Goal: Transaction & Acquisition: Purchase product/service

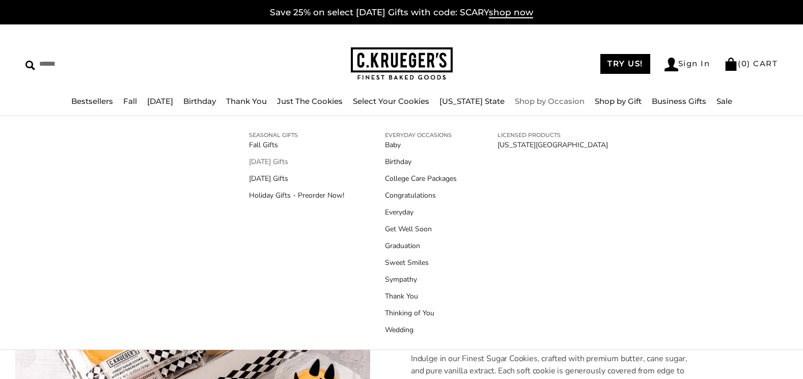
click at [273, 163] on link "[DATE] Gifts" at bounding box center [296, 161] width 95 height 11
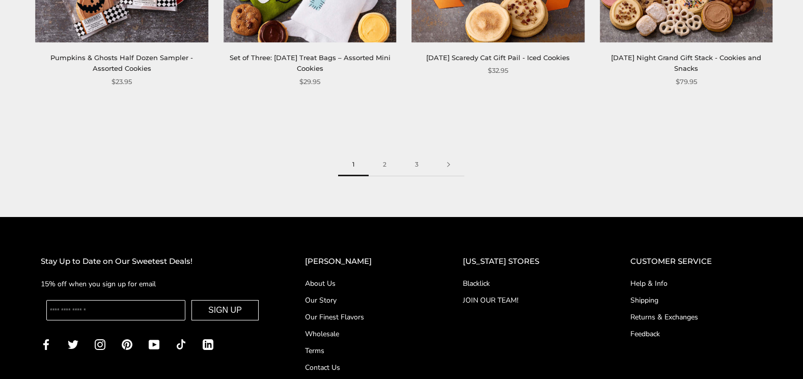
scroll to position [1578, 0]
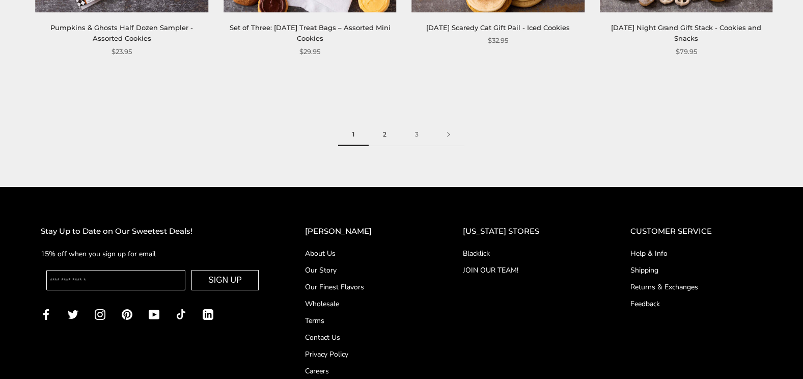
click at [383, 131] on link "2" at bounding box center [385, 134] width 32 height 23
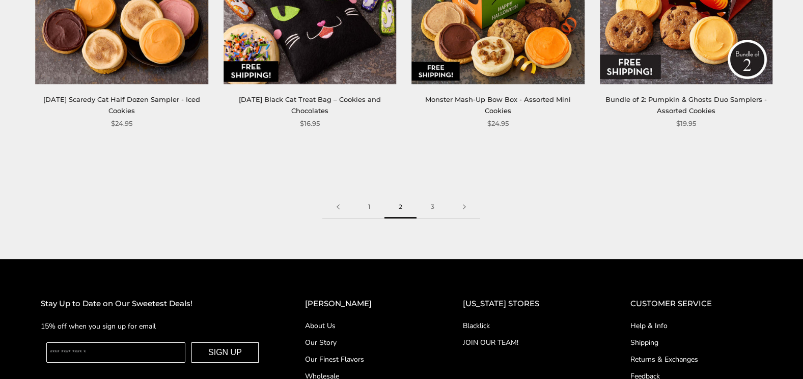
scroll to position [1527, 0]
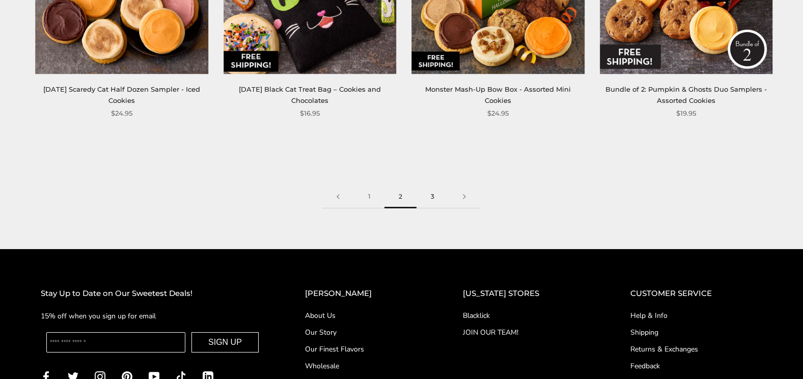
click at [433, 196] on link "3" at bounding box center [432, 196] width 32 height 23
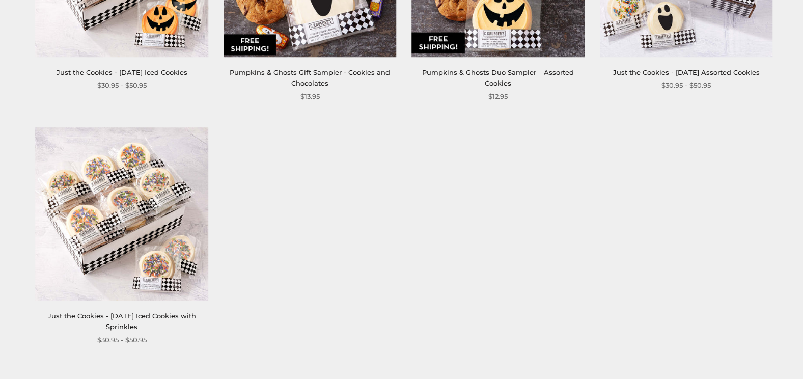
scroll to position [967, 0]
